Goal: Information Seeking & Learning: Check status

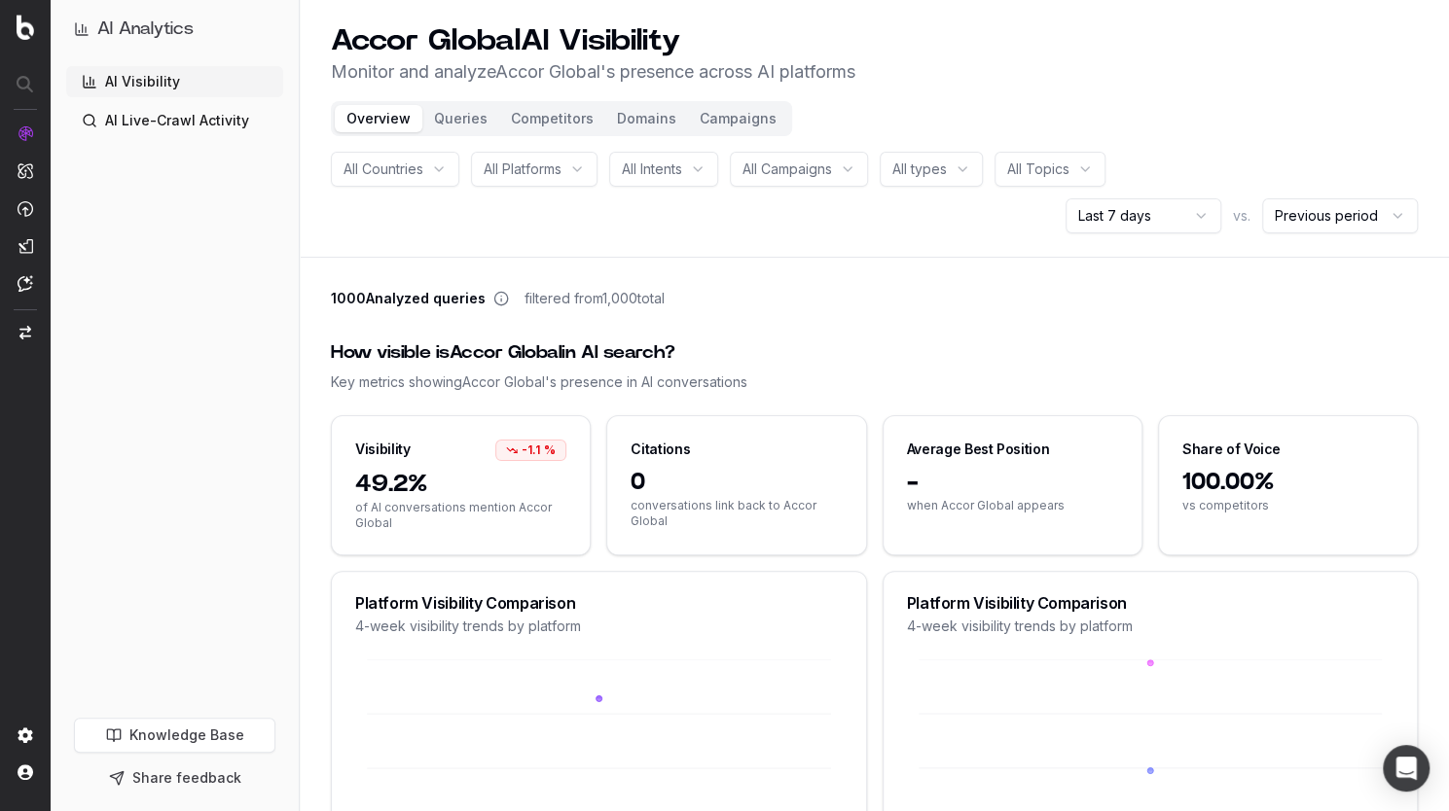
click at [567, 164] on div "All Platforms" at bounding box center [534, 169] width 126 height 35
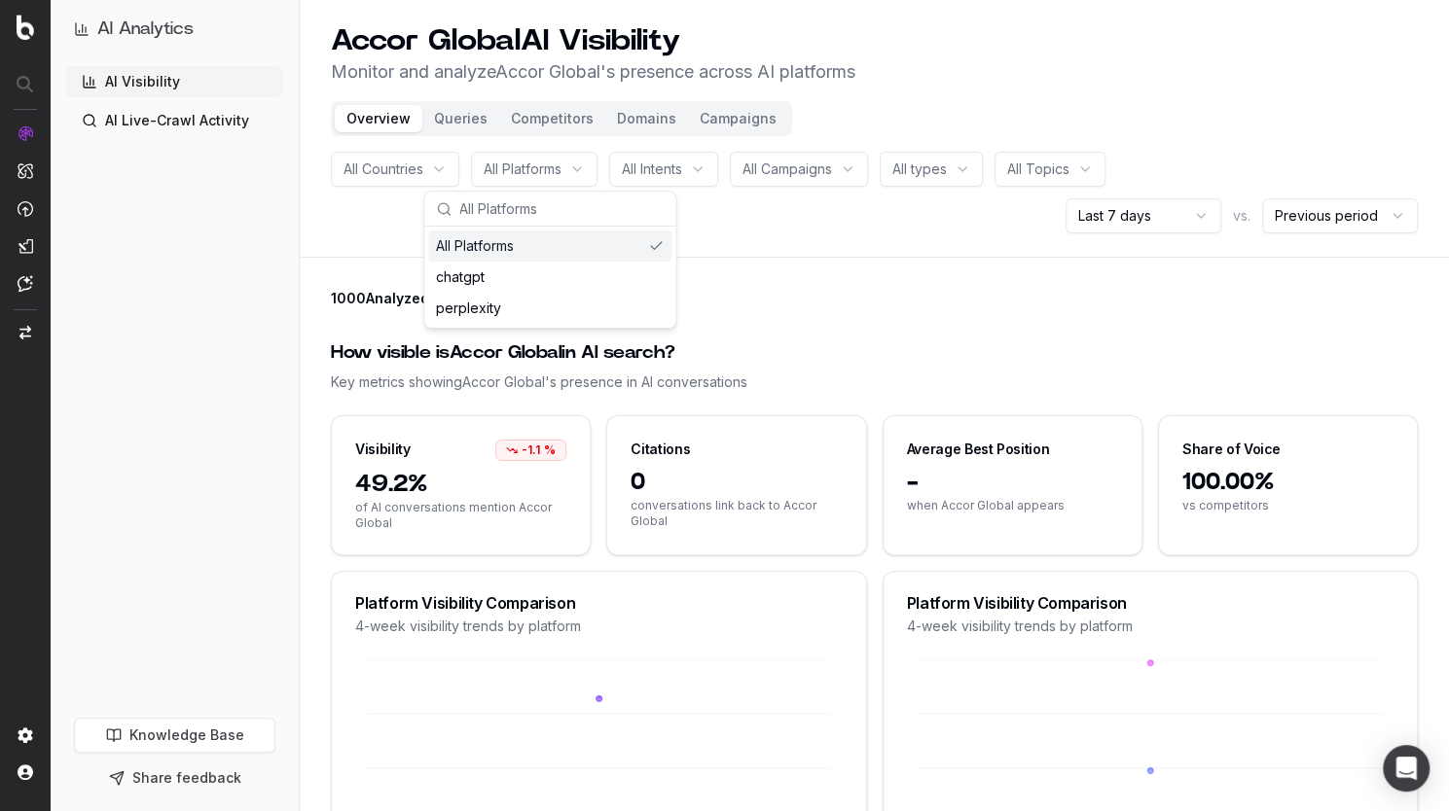
click at [763, 231] on div "All Countries All Platforms All Intents All Campaigns All types All Topics Last…" at bounding box center [874, 193] width 1087 height 82
